Goal: Information Seeking & Learning: Learn about a topic

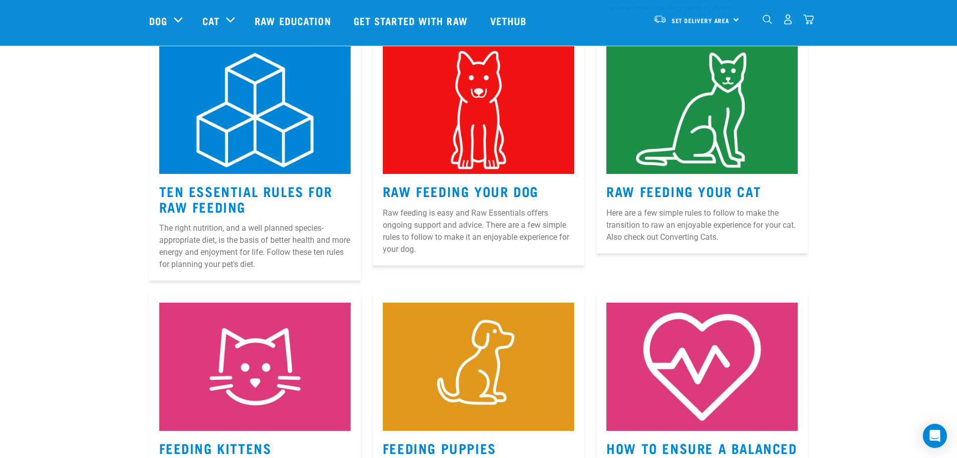
scroll to position [452, 0]
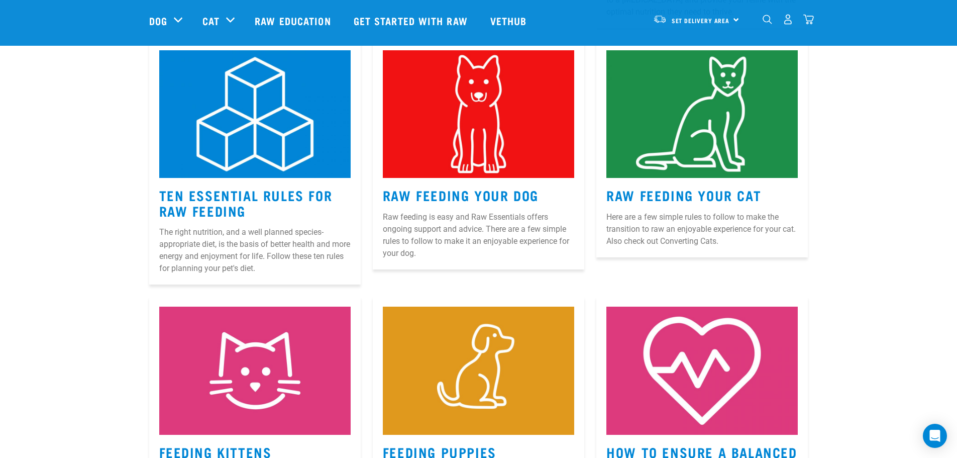
click at [473, 133] on img at bounding box center [478, 114] width 191 height 128
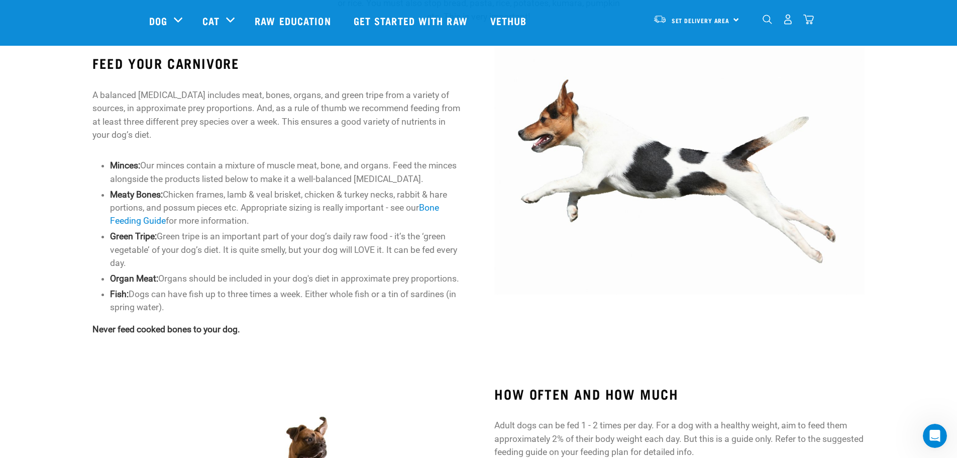
scroll to position [418, 0]
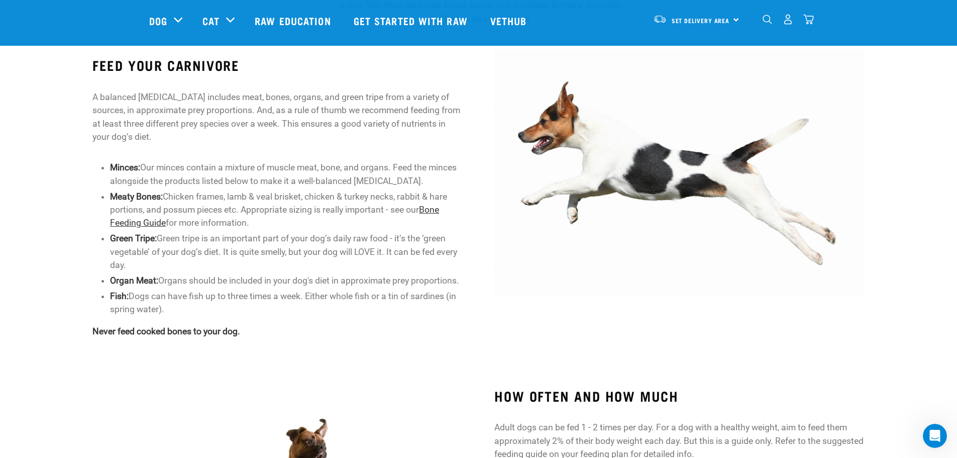
click at [153, 221] on link "Bone Feeding Guide" at bounding box center [274, 216] width 329 height 23
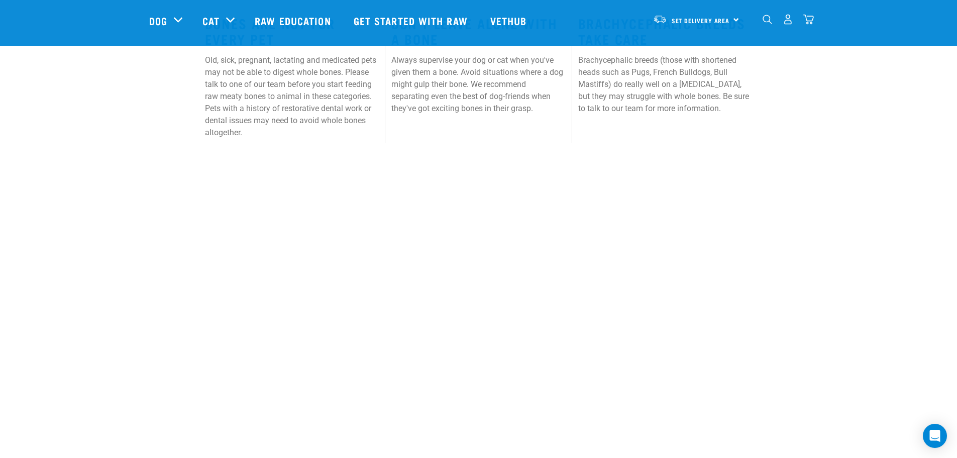
scroll to position [905, 0]
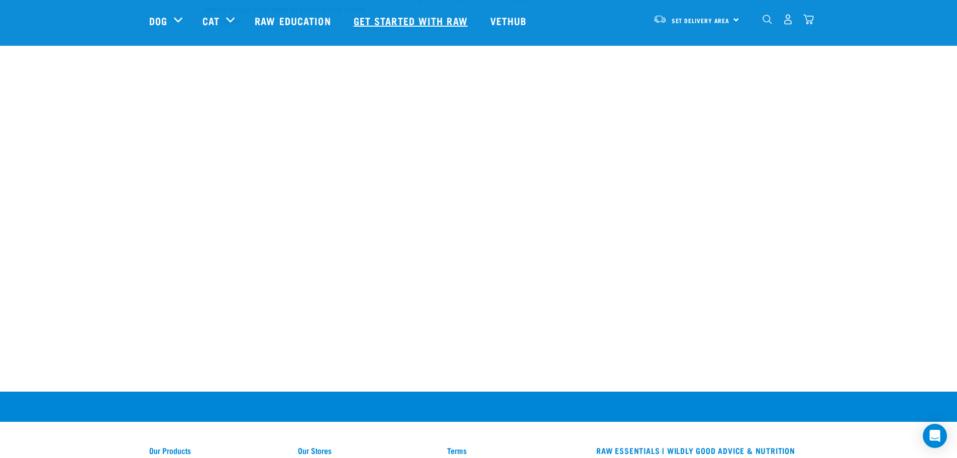
click at [407, 22] on link "Get started with Raw" at bounding box center [412, 21] width 137 height 40
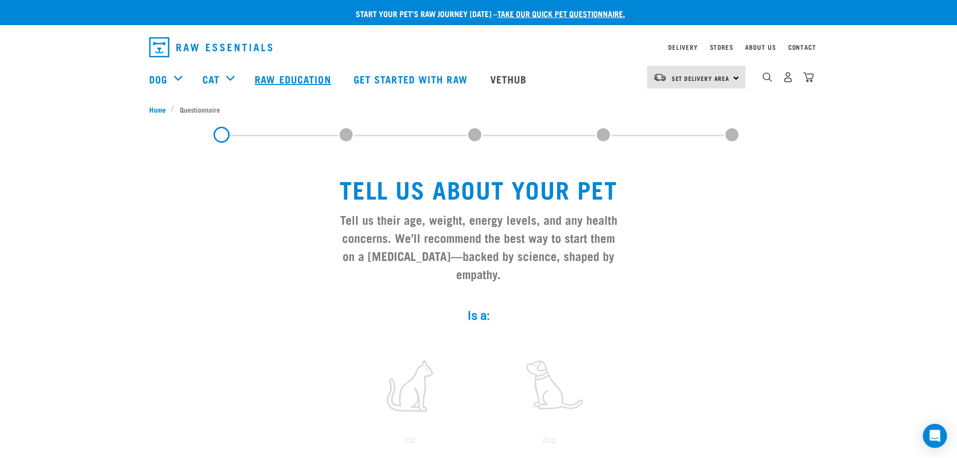
click at [289, 77] on link "Raw Education" at bounding box center [294, 79] width 99 height 40
